Goal: Task Accomplishment & Management: Use online tool/utility

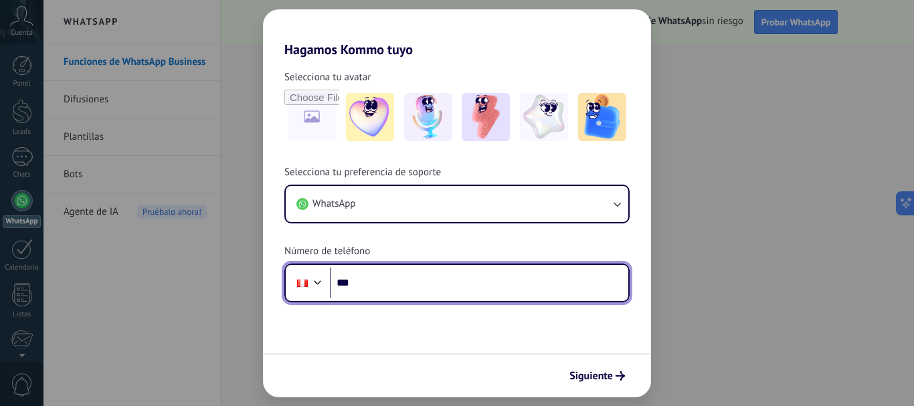
click at [410, 279] on input "***" at bounding box center [479, 283] width 299 height 31
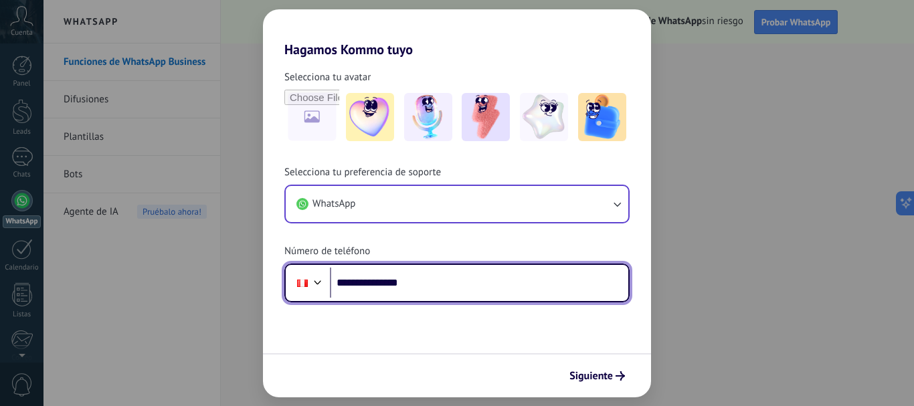
type input "**********"
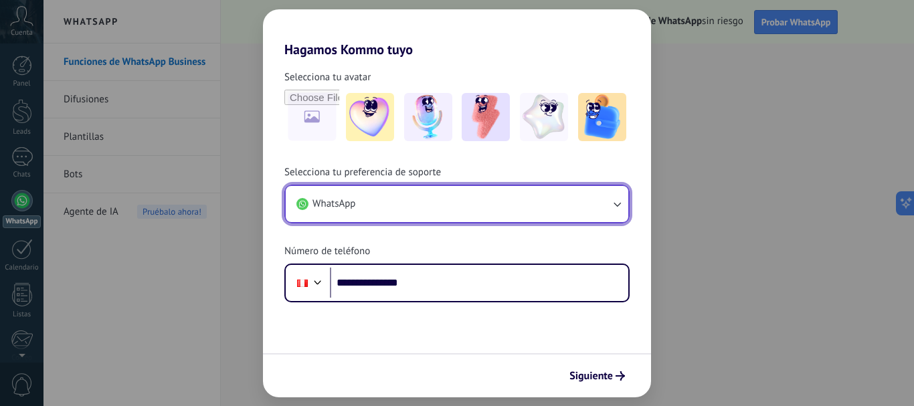
click at [616, 203] on icon "button" at bounding box center [616, 203] width 13 height 13
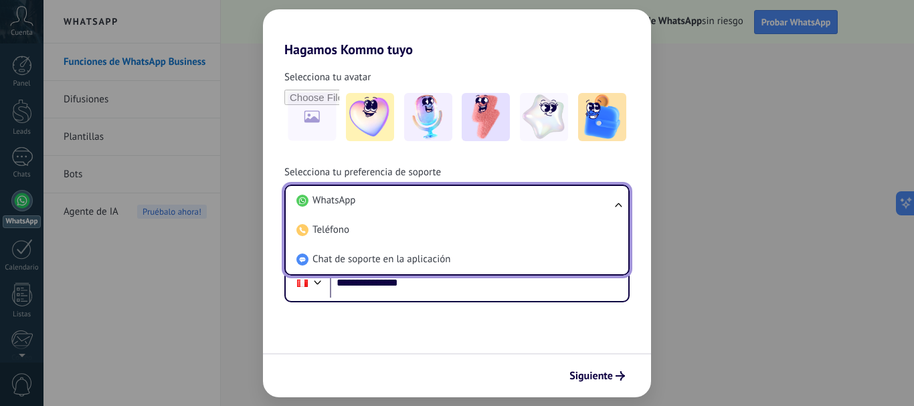
click at [616, 203] on ul "WhatsApp Teléfono Chat de soporte en la aplicación" at bounding box center [456, 230] width 345 height 91
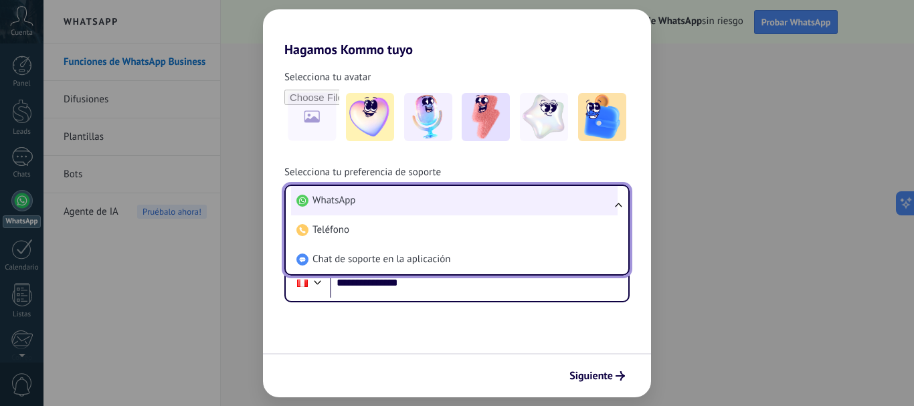
click at [471, 204] on li "WhatsApp" at bounding box center [454, 200] width 327 height 29
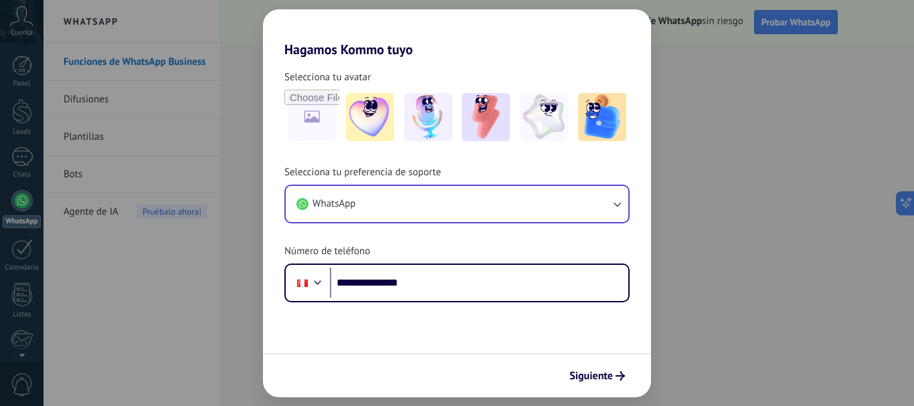
drag, startPoint x: 592, startPoint y: 379, endPoint x: 594, endPoint y: 324, distance: 54.9
click at [594, 324] on form "**********" at bounding box center [457, 228] width 388 height 340
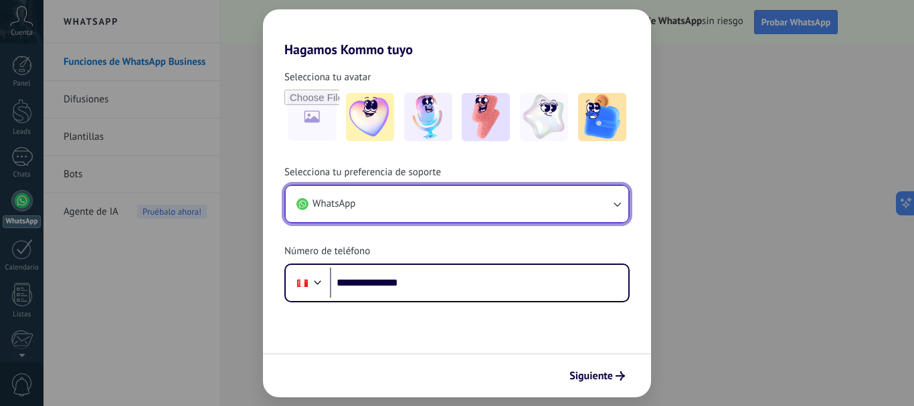
click at [619, 202] on icon "button" at bounding box center [616, 203] width 13 height 13
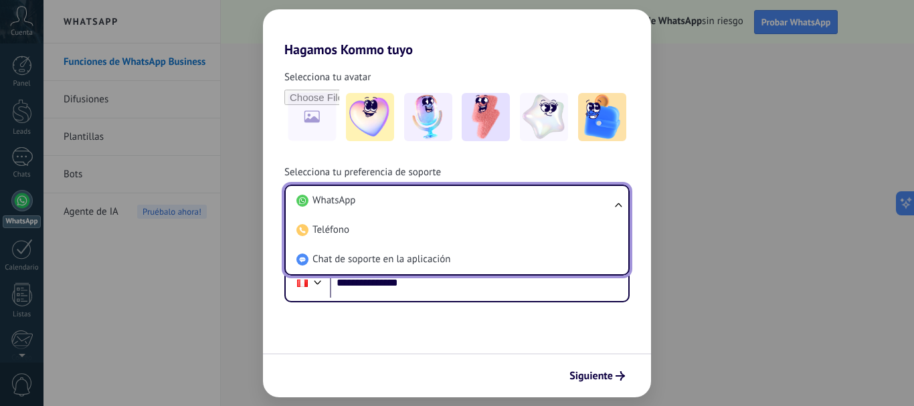
click at [619, 202] on ul "WhatsApp Teléfono Chat de soporte en la aplicación" at bounding box center [456, 230] width 345 height 91
click at [543, 201] on li "WhatsApp" at bounding box center [454, 200] width 327 height 29
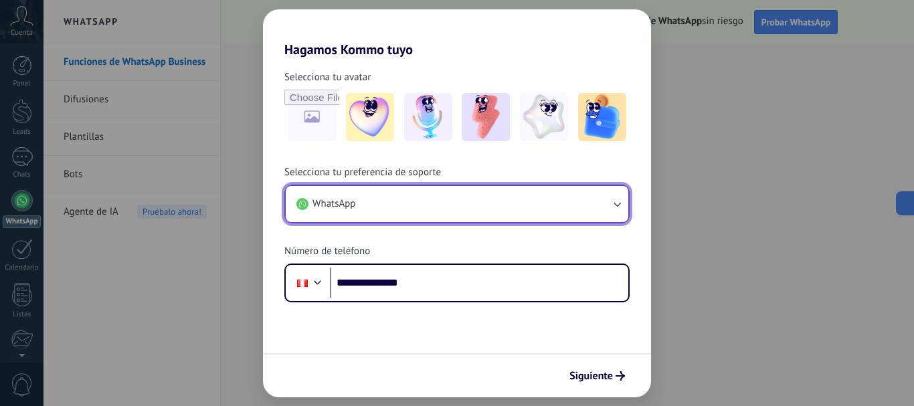
click at [543, 201] on button "WhatsApp" at bounding box center [457, 204] width 343 height 36
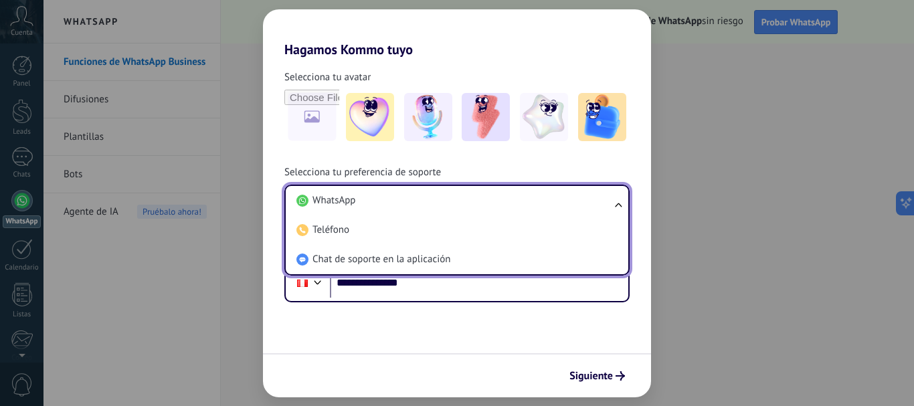
click at [543, 201] on li "WhatsApp" at bounding box center [454, 200] width 327 height 29
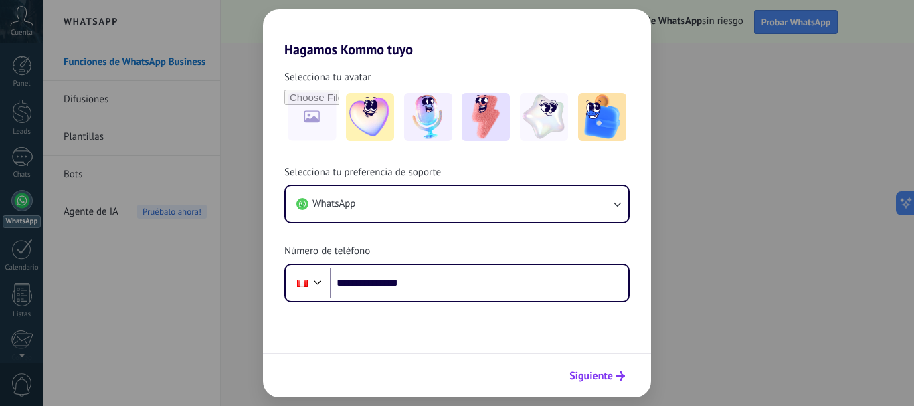
click at [589, 376] on span "Siguiente" at bounding box center [592, 376] width 44 height 9
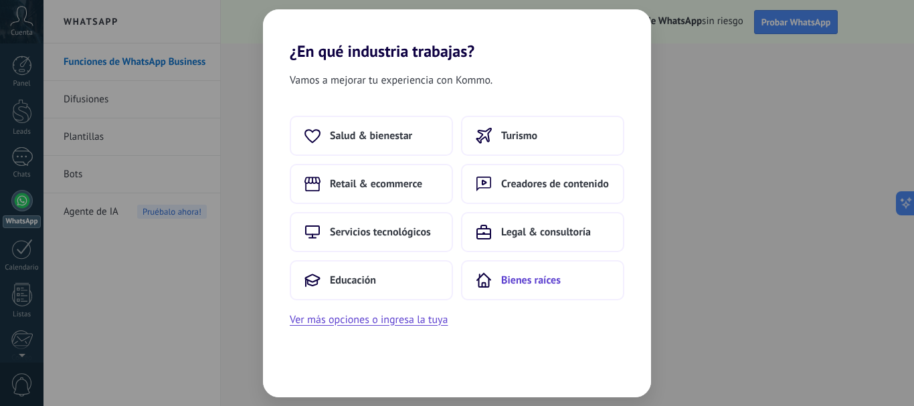
click at [529, 282] on span "Bienes raíces" at bounding box center [531, 280] width 60 height 13
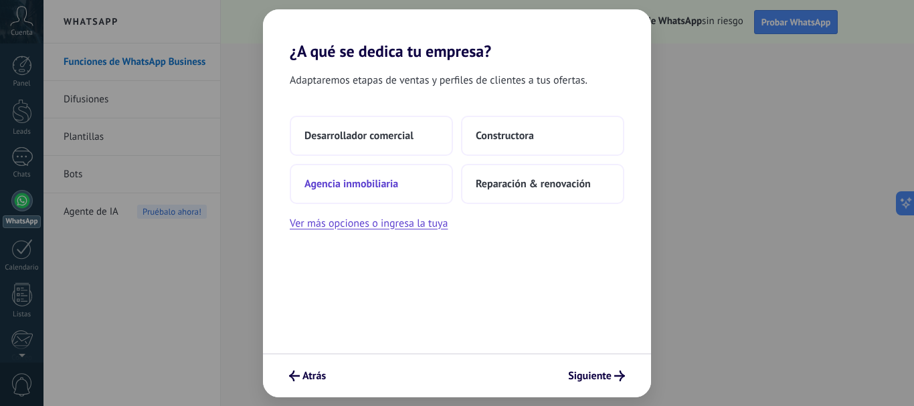
click at [390, 187] on span "Agencia inmobiliaria" at bounding box center [352, 183] width 94 height 13
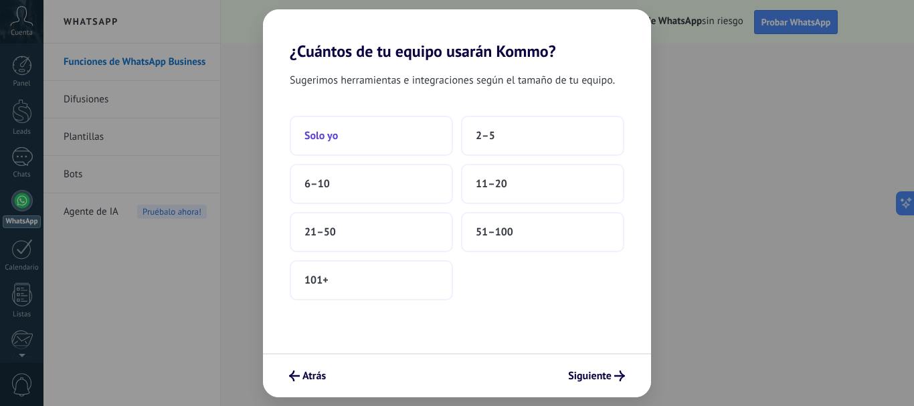
click at [337, 135] on span "Solo yo" at bounding box center [321, 135] width 33 height 13
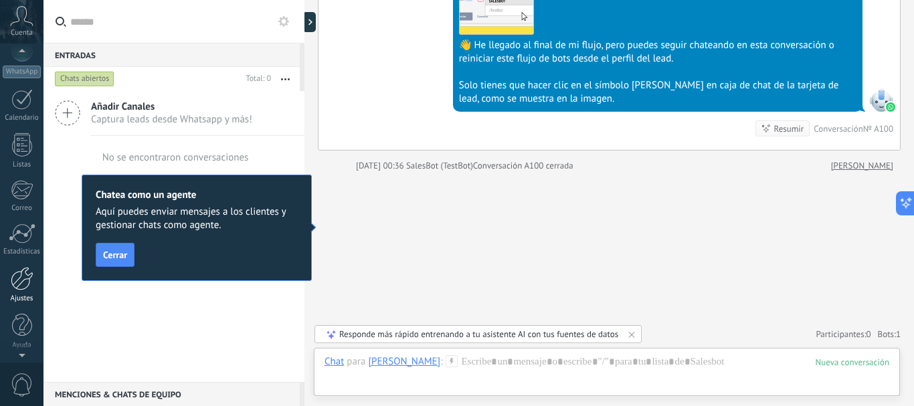
scroll to position [151, 0]
click at [18, 280] on div at bounding box center [22, 277] width 23 height 23
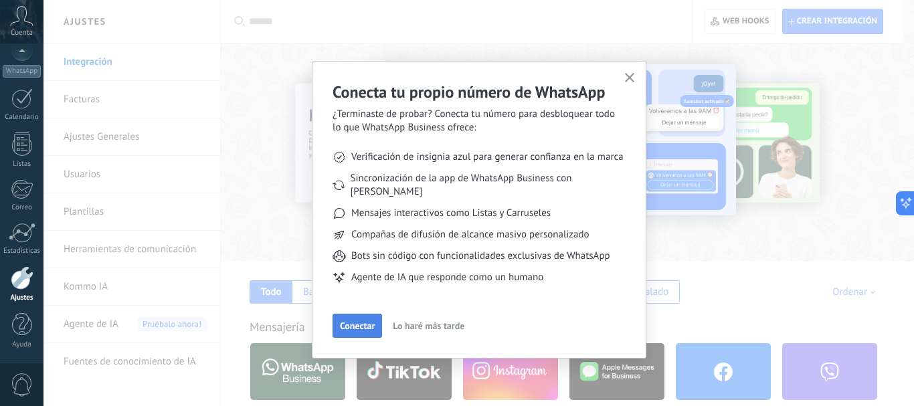
click at [357, 321] on span "Conectar" at bounding box center [357, 325] width 35 height 9
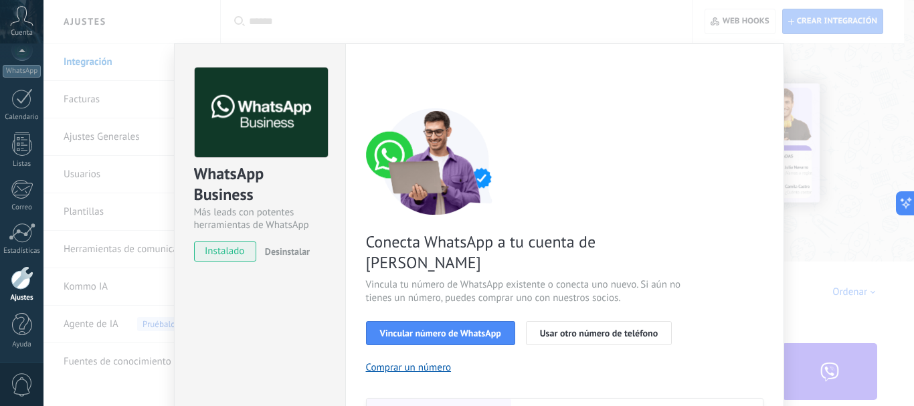
click at [114, 65] on div "WhatsApp Business Más leads con potentes herramientas de WhatsApp instalado Des…" at bounding box center [479, 203] width 871 height 406
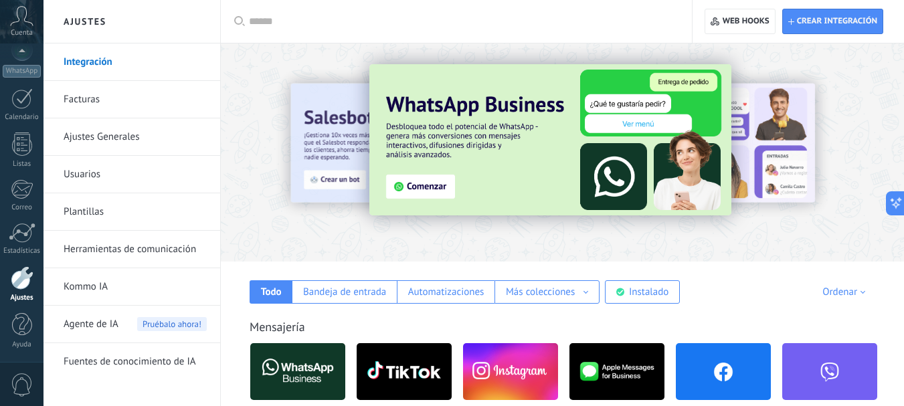
click at [114, 65] on link "Integración" at bounding box center [135, 62] width 143 height 37
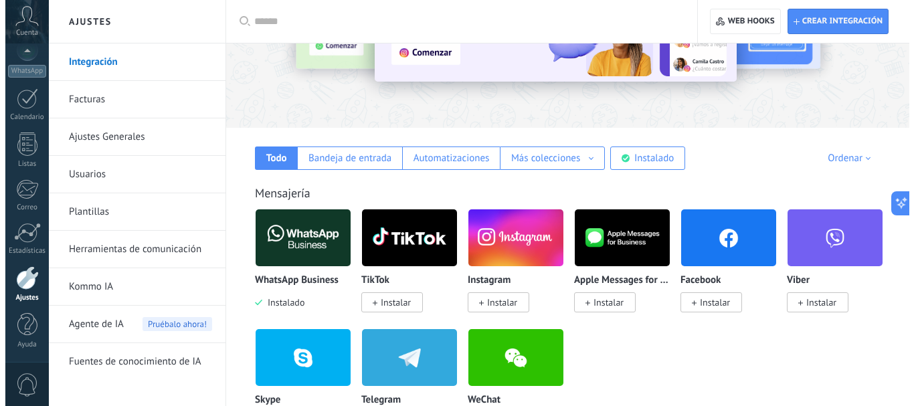
scroll to position [201, 0]
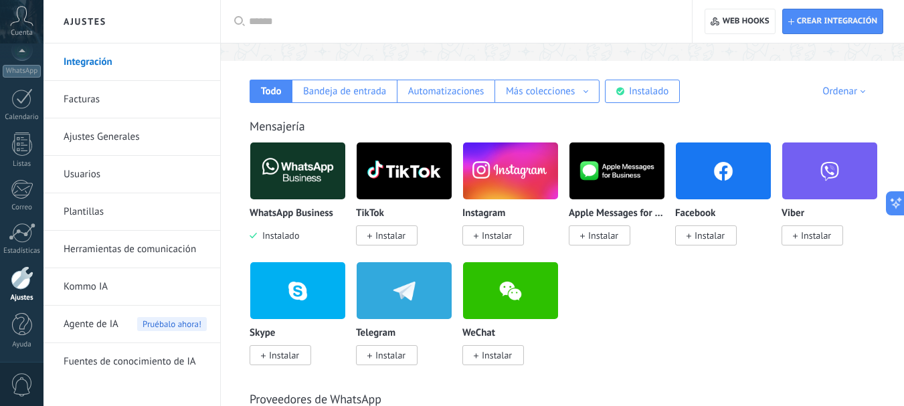
click at [315, 183] on img at bounding box center [297, 171] width 95 height 65
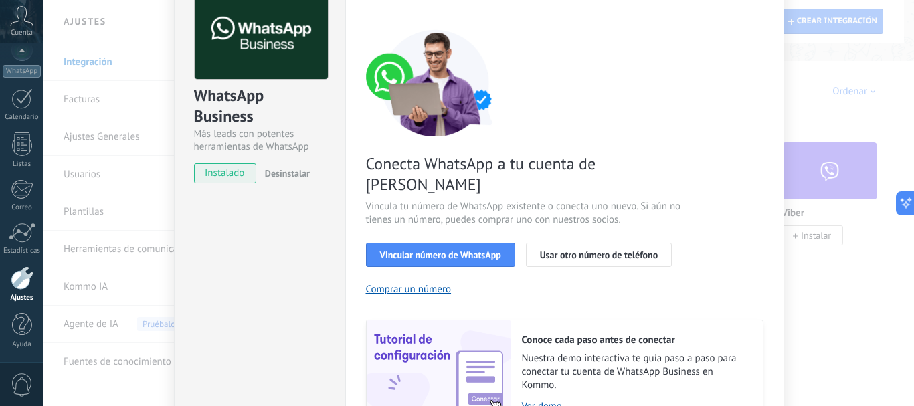
scroll to position [54, 0]
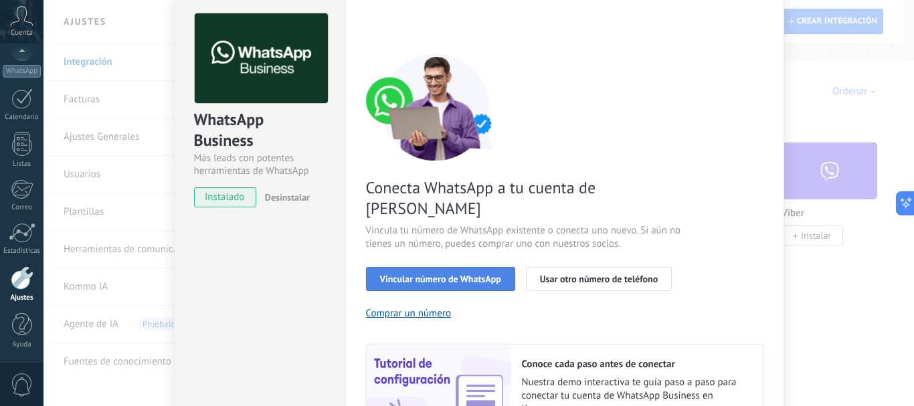
click at [462, 274] on span "Vincular número de WhatsApp" at bounding box center [440, 278] width 121 height 9
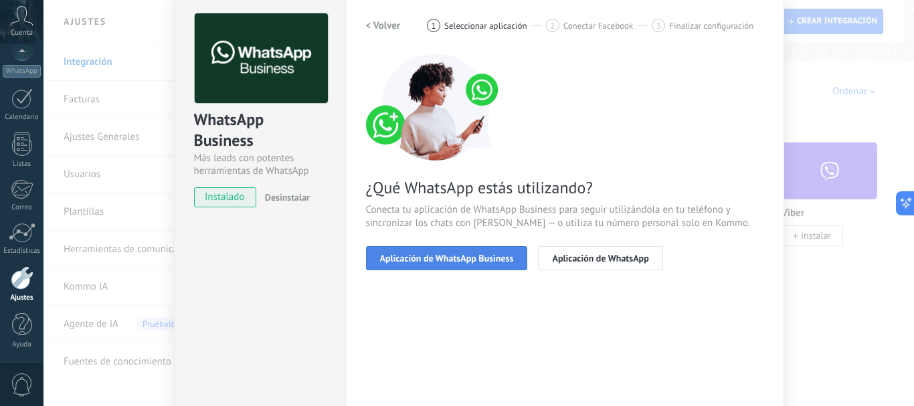
click at [447, 261] on span "Aplicación de WhatsApp Business" at bounding box center [447, 258] width 134 height 9
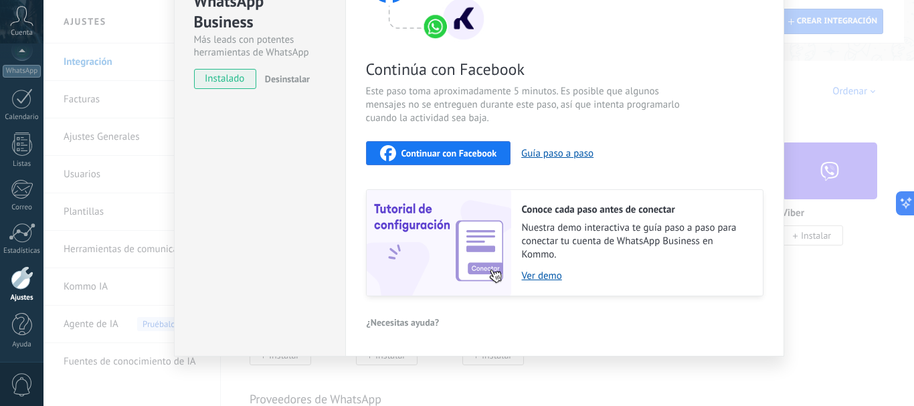
scroll to position [106, 0]
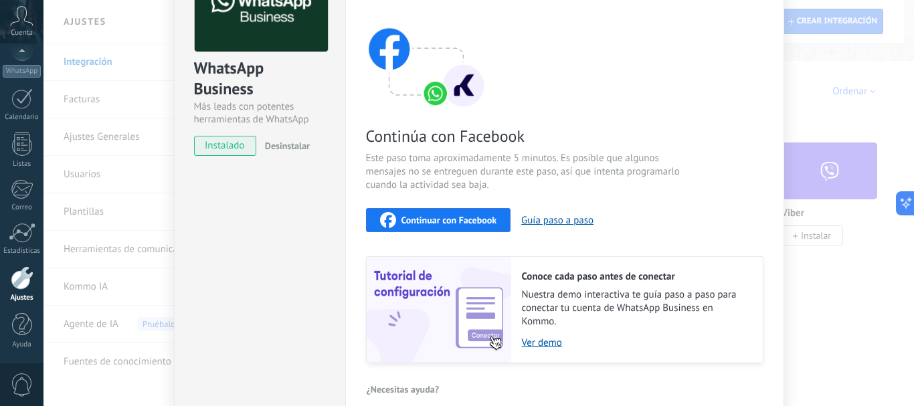
click at [238, 149] on span "instalado" at bounding box center [225, 146] width 61 height 20
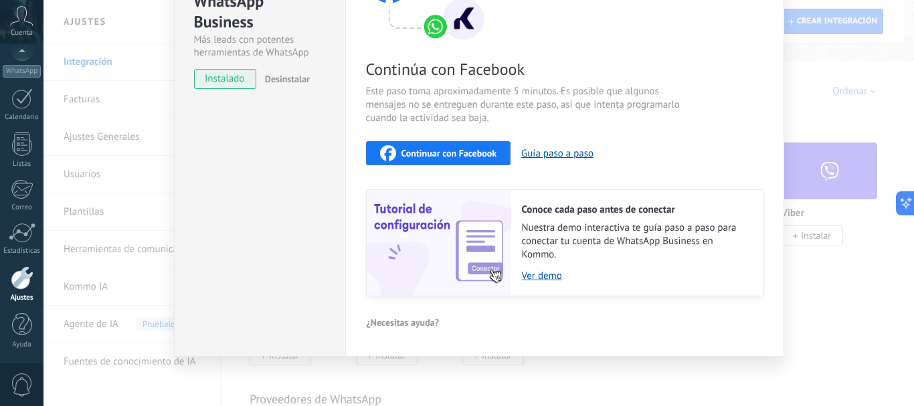
click at [461, 157] on span "Continuar con Facebook" at bounding box center [450, 153] width 96 height 9
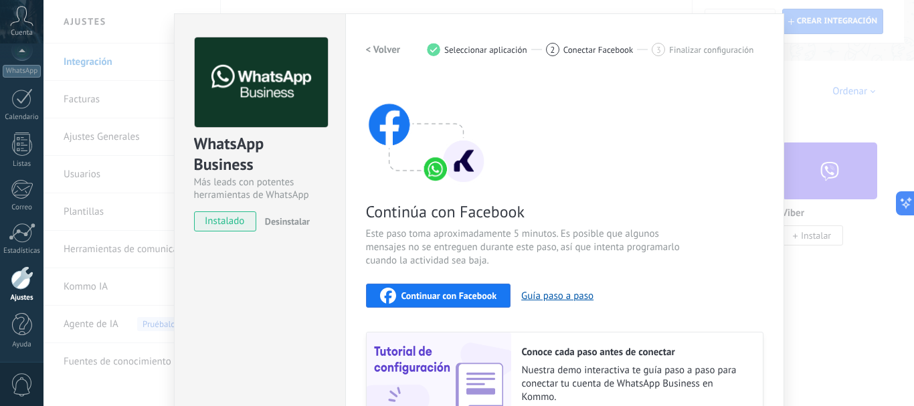
scroll to position [0, 0]
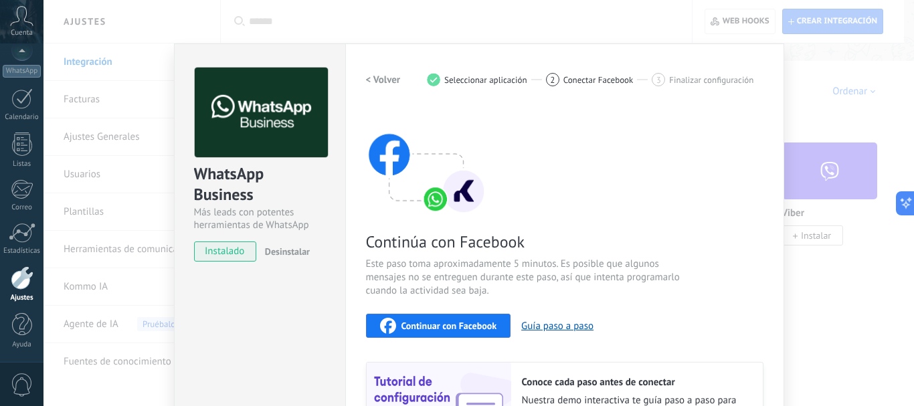
click at [406, 159] on img at bounding box center [426, 161] width 120 height 107
drag, startPoint x: 440, startPoint y: 322, endPoint x: 534, endPoint y: 294, distance: 98.5
click at [534, 294] on div "Continúa con Facebook Este paso toma aproximadamente 5 minutos. Es posible que …" at bounding box center [565, 288] width 398 height 361
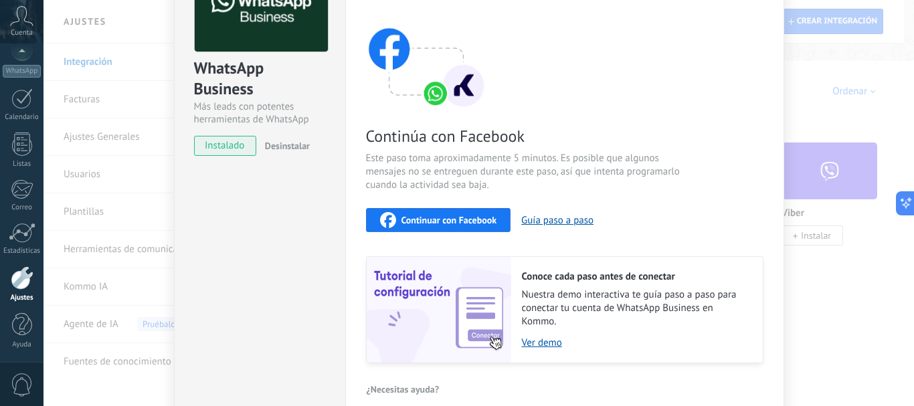
scroll to position [39, 0]
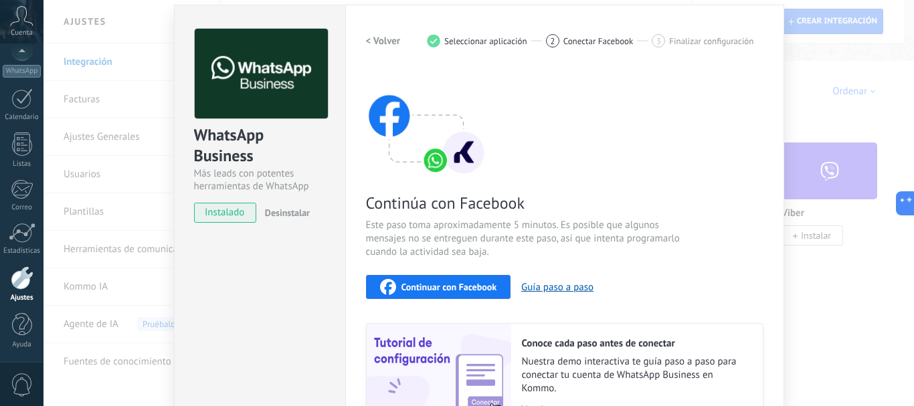
click at [450, 292] on span "Continuar con Facebook" at bounding box center [450, 286] width 96 height 9
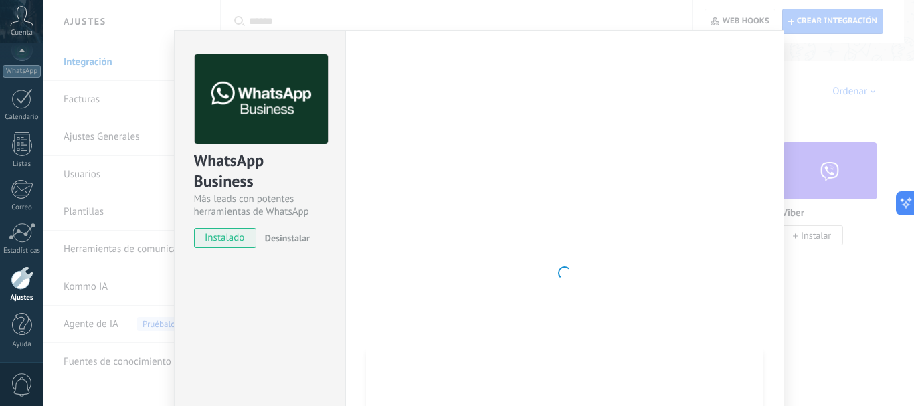
scroll to position [0, 0]
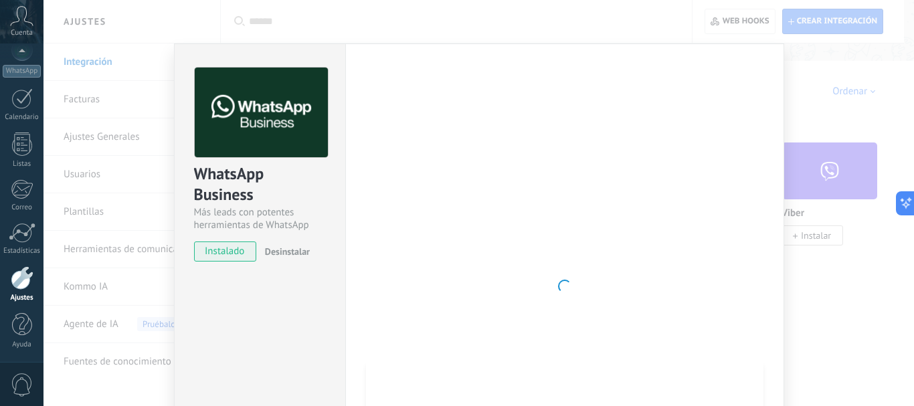
click at [236, 257] on span "instalado" at bounding box center [225, 252] width 61 height 20
click at [16, 286] on div at bounding box center [22, 277] width 23 height 23
click at [94, 66] on div "WhatsApp Business Más leads con potentes herramientas de WhatsApp instalado Des…" at bounding box center [479, 203] width 871 height 406
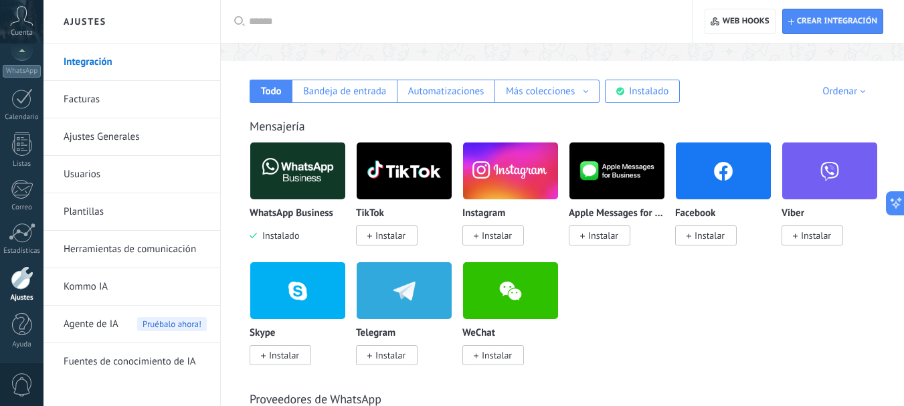
click at [292, 169] on img at bounding box center [297, 171] width 95 height 65
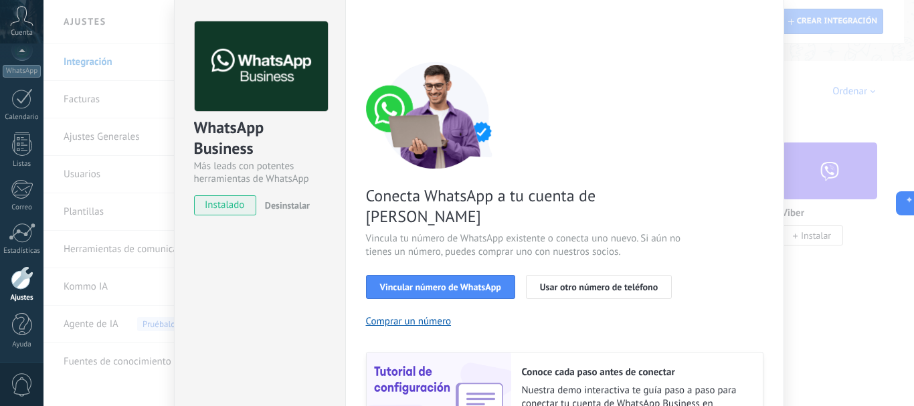
scroll to position [67, 0]
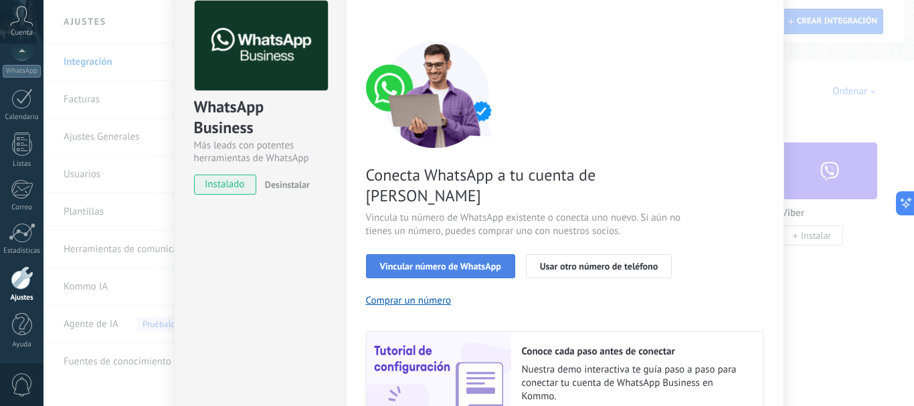
click at [465, 262] on span "Vincular número de WhatsApp" at bounding box center [440, 266] width 121 height 9
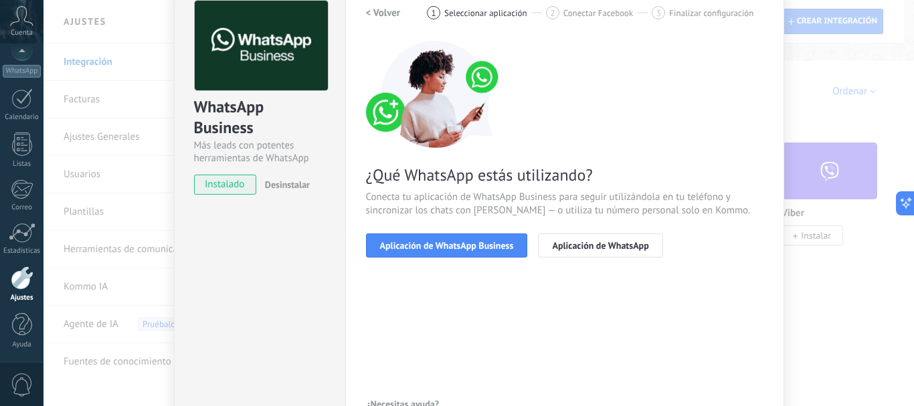
click at [465, 248] on span "Aplicación de WhatsApp Business" at bounding box center [447, 245] width 134 height 9
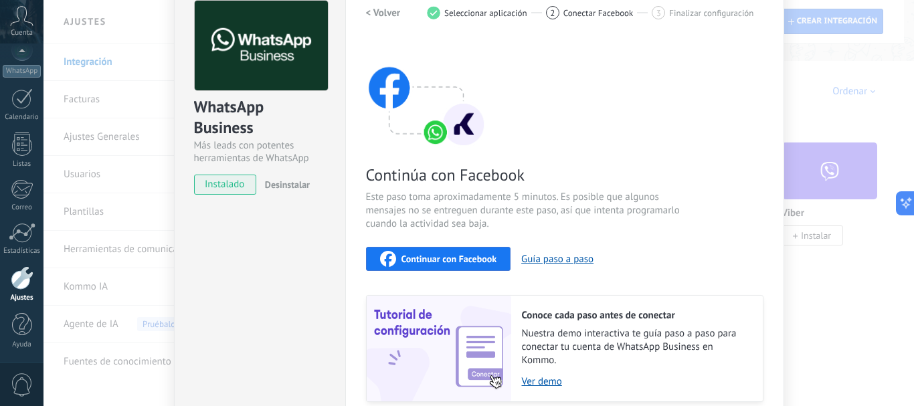
click at [463, 254] on span "Continuar con Facebook" at bounding box center [450, 258] width 96 height 9
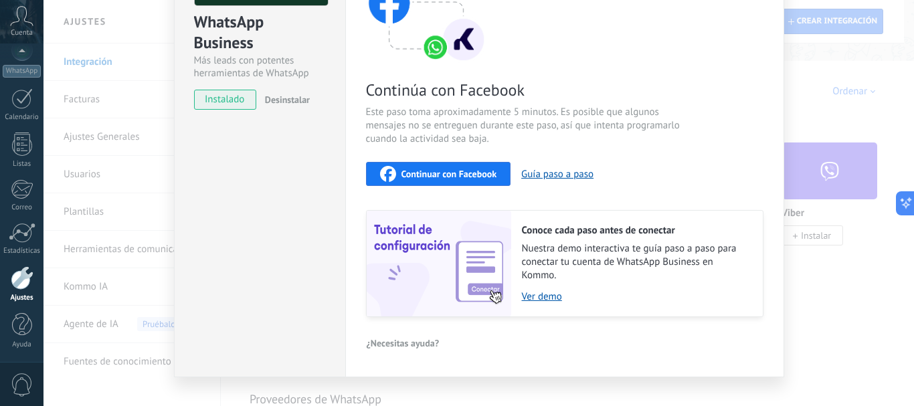
scroll to position [173, 0]
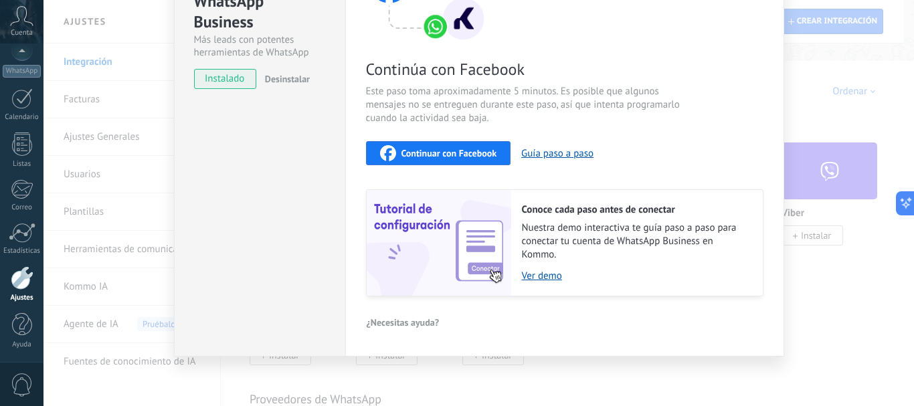
click at [442, 145] on div "Continuar con Facebook" at bounding box center [438, 153] width 117 height 16
